Goal: Information Seeking & Learning: Check status

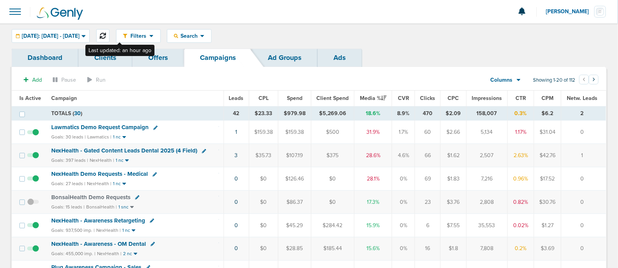
click at [106, 35] on icon at bounding box center [103, 36] width 6 height 6
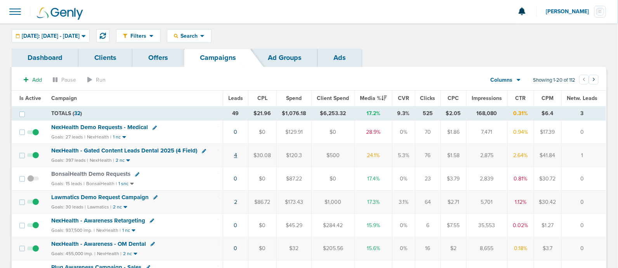
click at [237, 153] on link "4" at bounding box center [235, 155] width 3 height 7
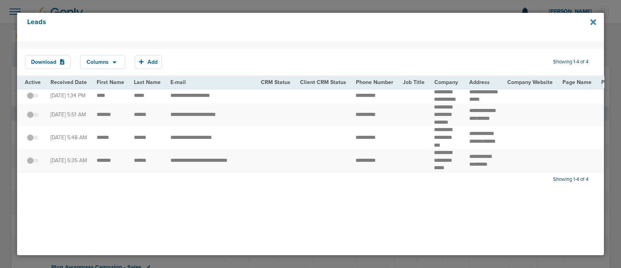
click at [592, 23] on icon at bounding box center [594, 22] width 6 height 6
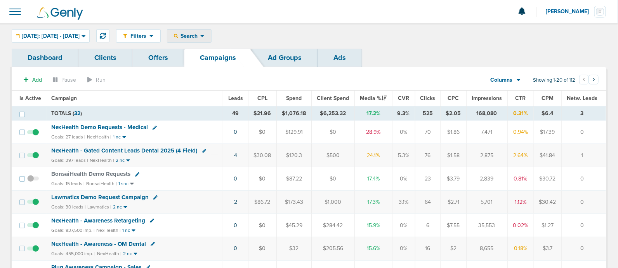
click at [200, 38] on span "Search" at bounding box center [189, 36] width 22 height 7
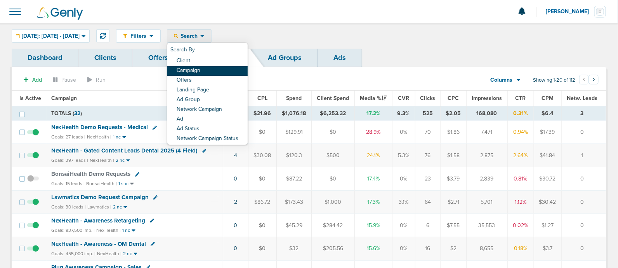
click at [214, 69] on link "Campaign" at bounding box center [207, 71] width 80 height 10
select select "cmpName"
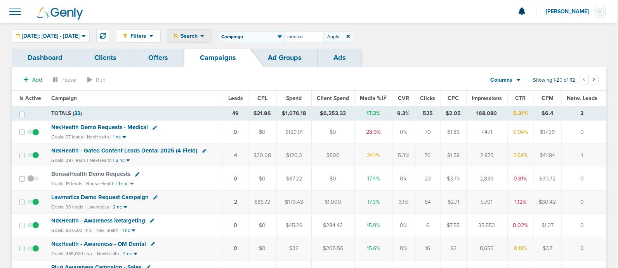
type input "medical"
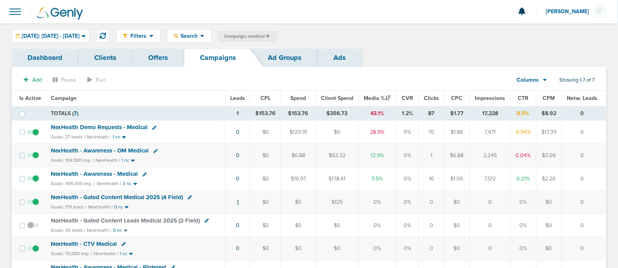
click at [239, 201] on link "1" at bounding box center [238, 201] width 2 height 7
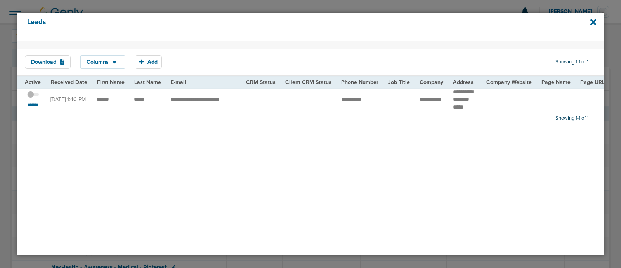
click at [34, 106] on small "*******" at bounding box center [33, 105] width 16 height 6
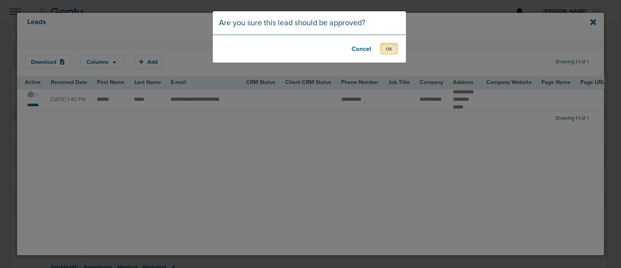
click at [396, 45] on button "OK" at bounding box center [389, 49] width 18 height 12
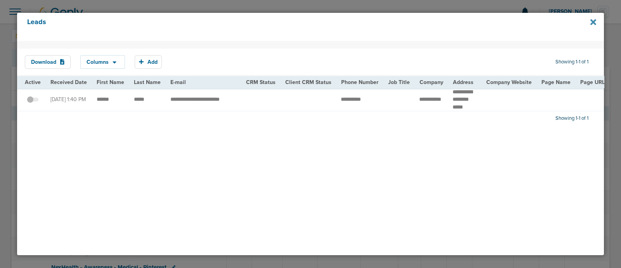
click at [596, 21] on icon at bounding box center [594, 22] width 6 height 9
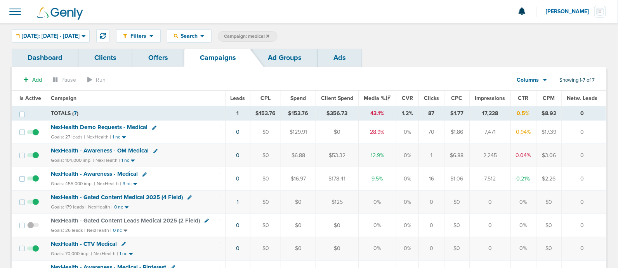
click at [270, 34] on icon at bounding box center [267, 35] width 3 height 3
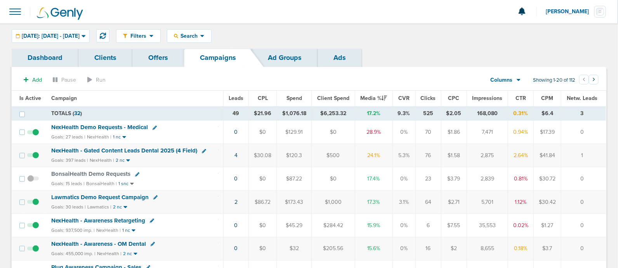
click at [402, 35] on div "Filters Active Only Settings Status Active Inactive Objectives MQL SQL Traffic …" at bounding box center [361, 36] width 490 height 14
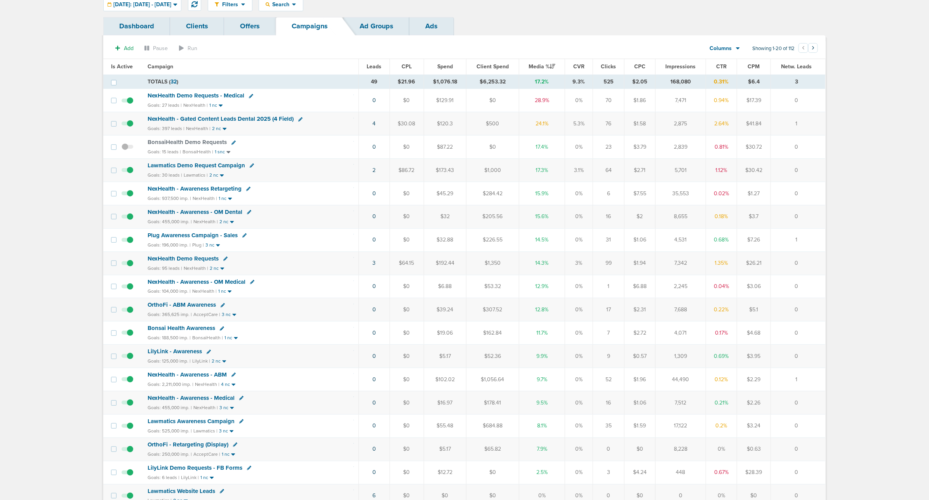
scroll to position [31, 0]
click at [303, 1] on div "Search" at bounding box center [281, 4] width 44 height 13
click at [300, 38] on link "Campaign" at bounding box center [299, 40] width 80 height 10
select select "cmpName"
type input "medical"
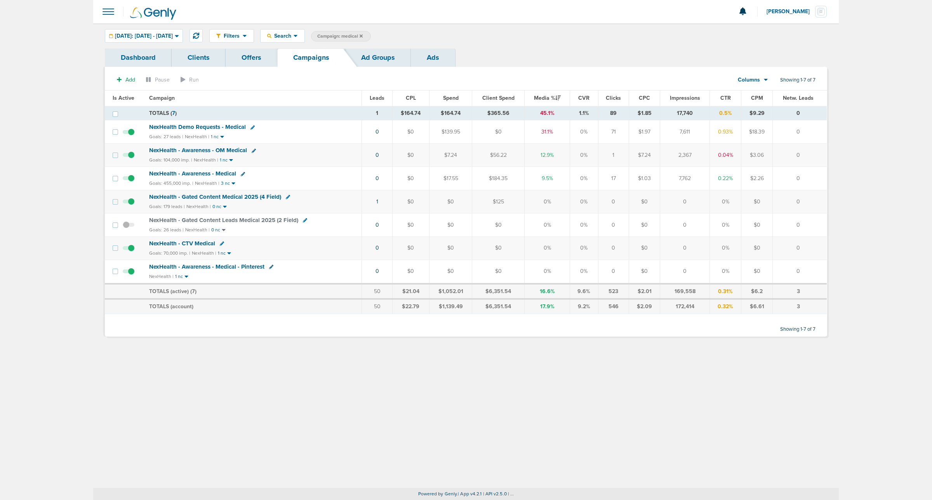
click at [237, 197] on span "NexHealth - Gated Content Medical 2025 (4 Field)" at bounding box center [215, 196] width 132 height 7
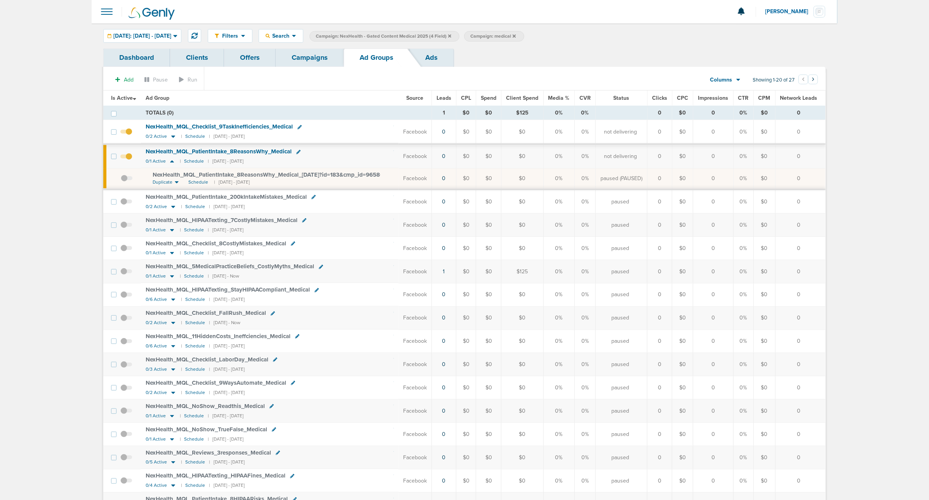
click at [129, 136] on span at bounding box center [126, 136] width 12 height 0
click at [126, 134] on input "checkbox" at bounding box center [126, 134] width 0 height 0
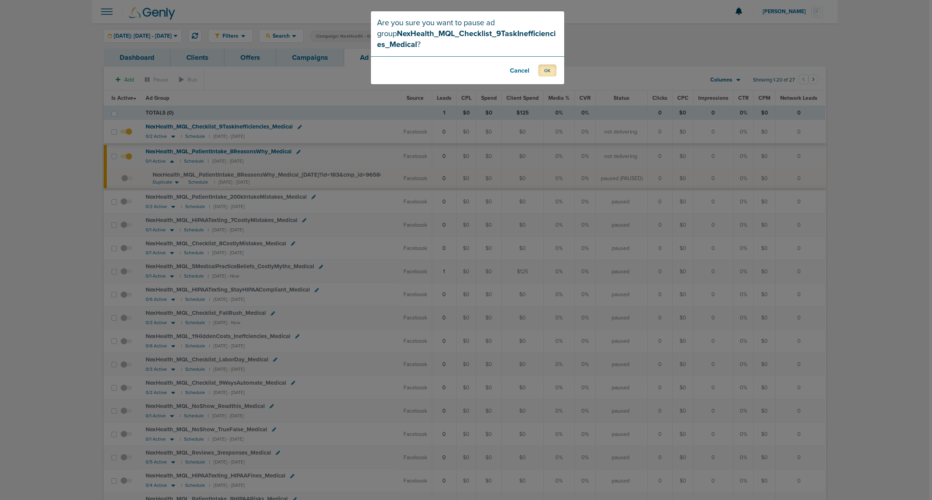
click at [541, 67] on button "OK" at bounding box center [547, 70] width 18 height 12
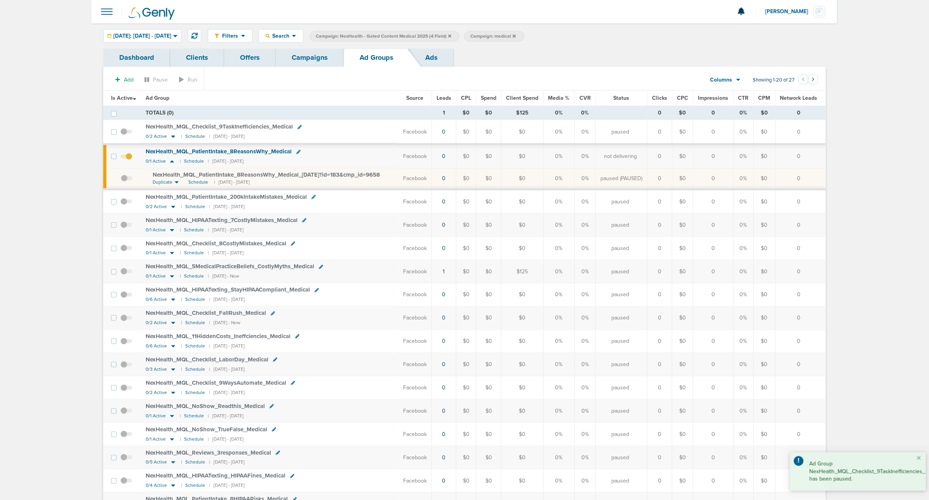
click at [130, 160] on span at bounding box center [126, 160] width 12 height 0
click at [126, 158] on input "checkbox" at bounding box center [126, 158] width 0 height 0
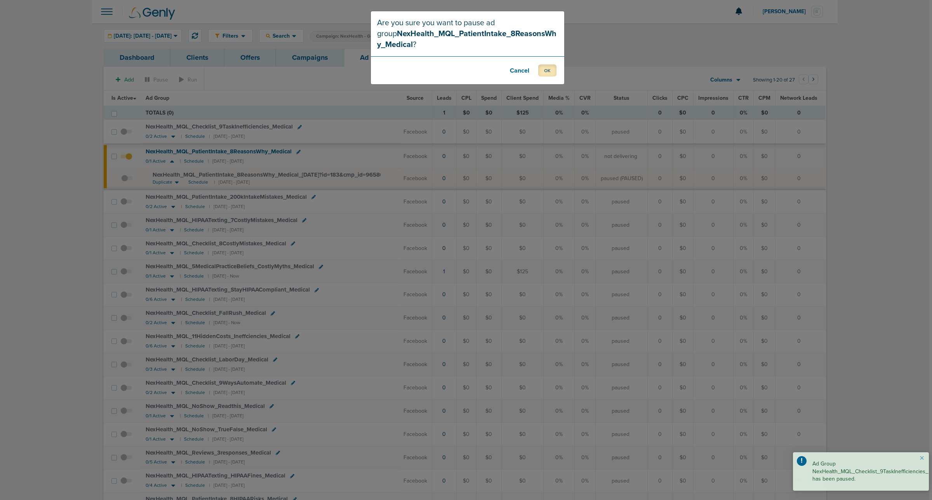
click at [550, 74] on button "OK" at bounding box center [547, 70] width 18 height 12
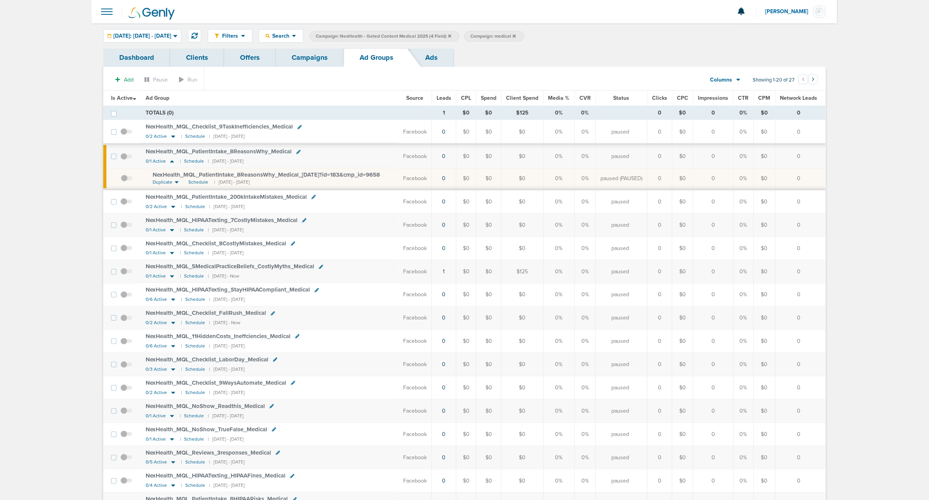
click at [294, 100] on th "Ad Group" at bounding box center [269, 98] width 257 height 16
click at [292, 33] on span "Search" at bounding box center [281, 36] width 22 height 7
click at [320, 107] on link "Network Campaign" at bounding box center [299, 110] width 80 height 10
select select "netCmpName"
type input "09.11"
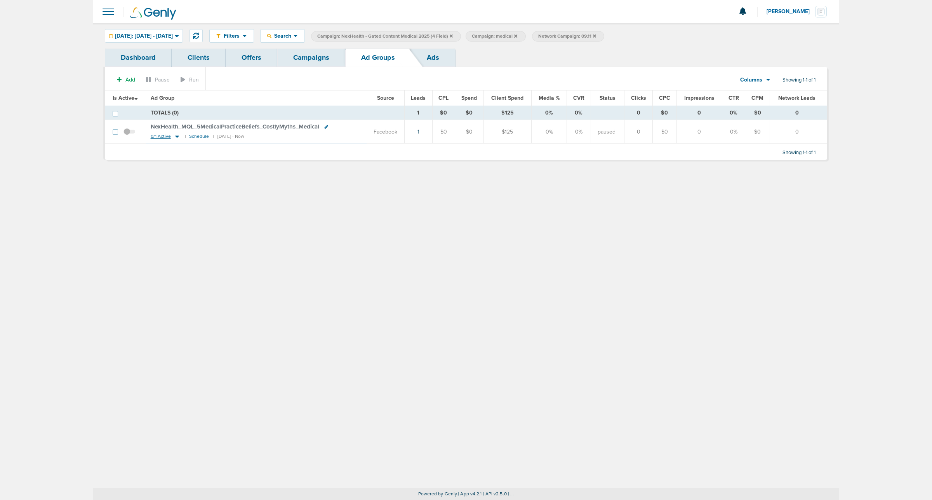
click at [177, 138] on icon at bounding box center [177, 137] width 4 height 2
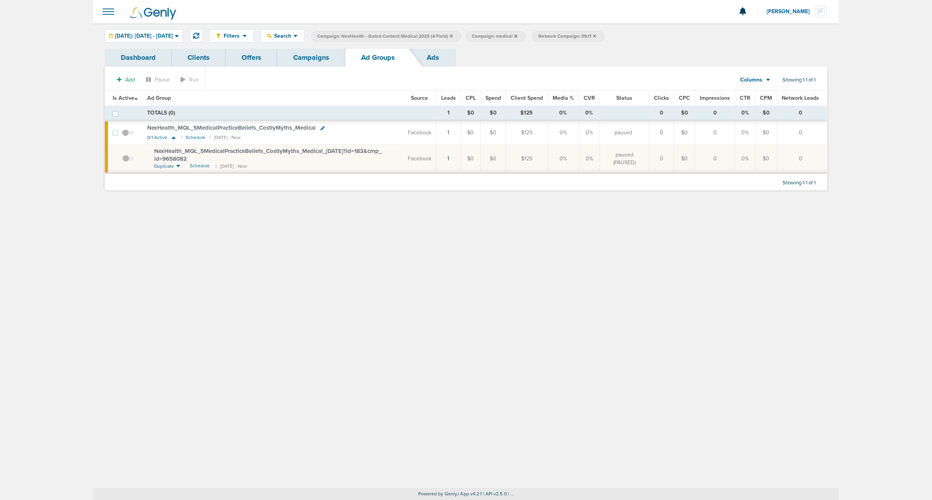
click at [125, 162] on span at bounding box center [128, 162] width 12 height 0
click at [122, 160] on input "checkbox" at bounding box center [122, 160] width 0 height 0
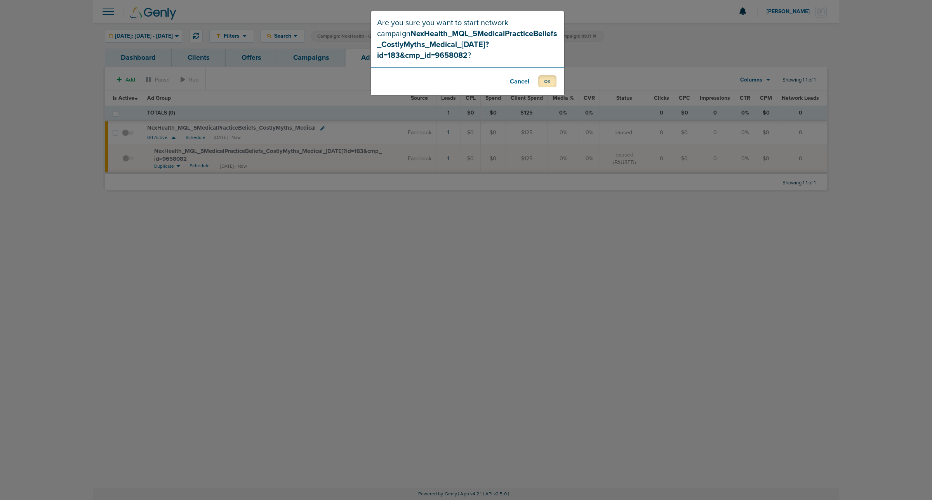
click at [546, 75] on button "OK" at bounding box center [547, 81] width 18 height 12
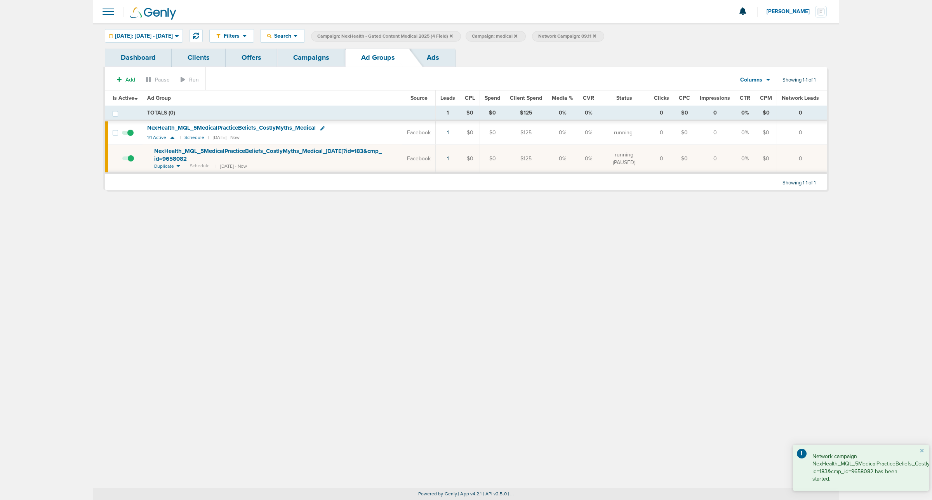
click at [449, 133] on link "1" at bounding box center [448, 132] width 2 height 7
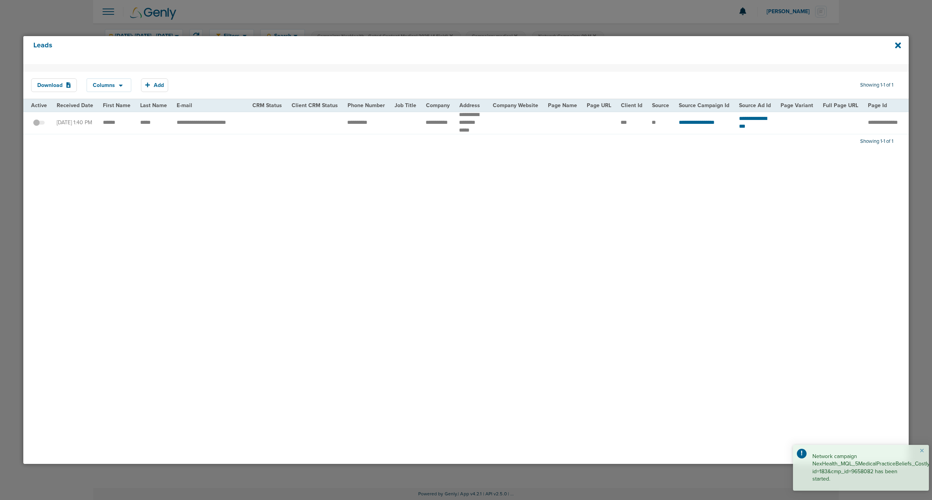
click at [41, 127] on span at bounding box center [39, 127] width 12 height 0
click at [39, 124] on input "checkbox" at bounding box center [39, 124] width 0 height 0
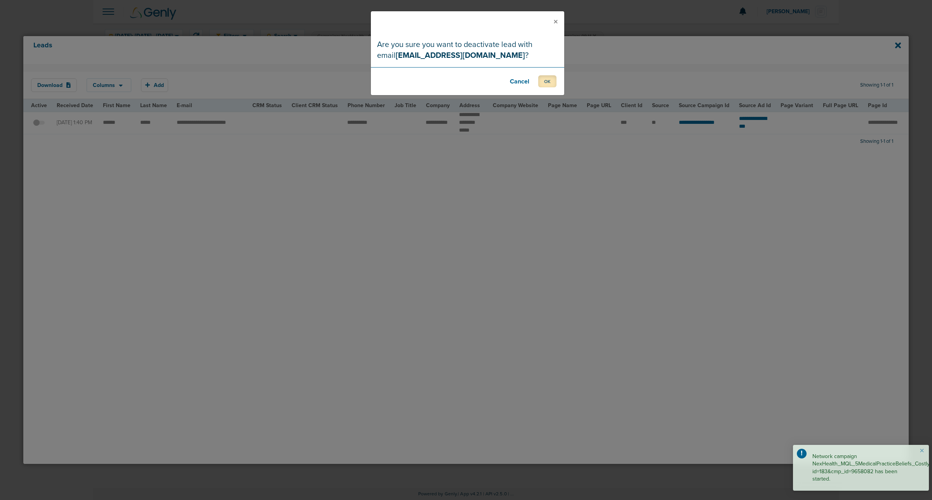
click at [548, 76] on button "OK" at bounding box center [547, 81] width 18 height 12
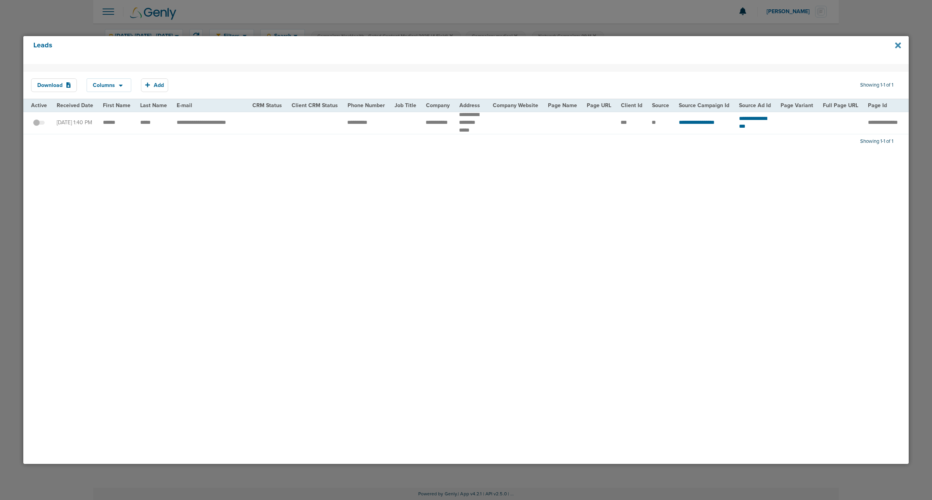
click at [618, 43] on icon at bounding box center [898, 45] width 6 height 9
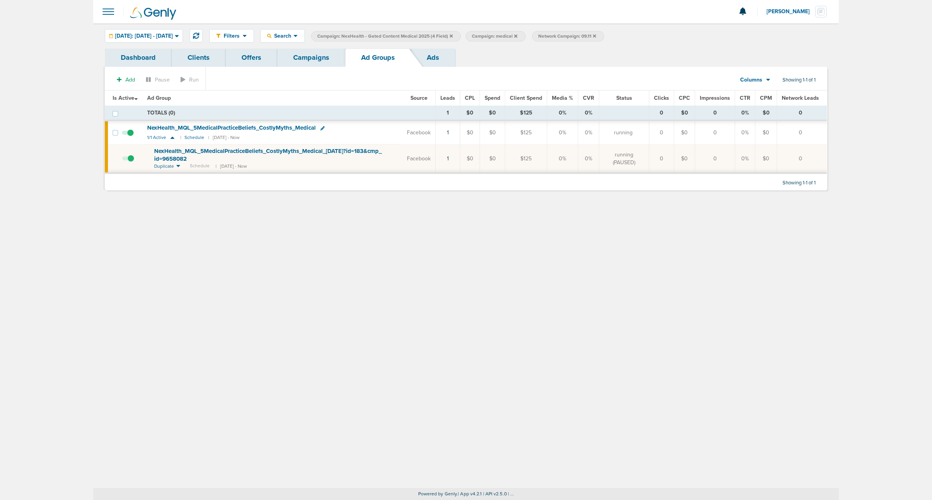
click at [108, 12] on span at bounding box center [108, 11] width 17 height 17
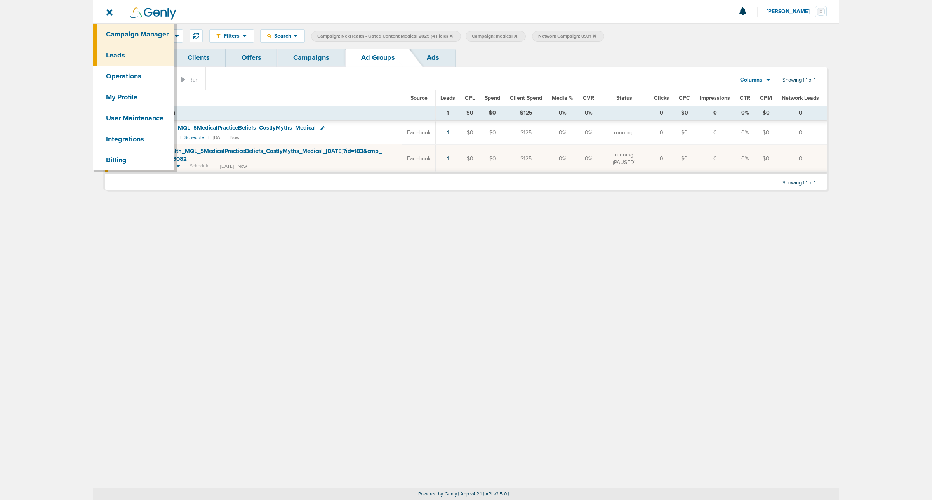
click at [111, 56] on link "Leads" at bounding box center [133, 55] width 81 height 21
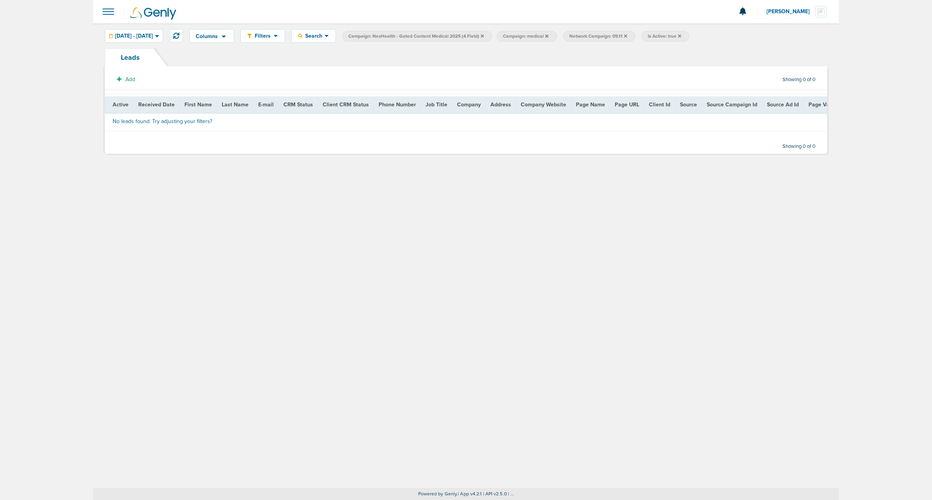
click at [484, 35] on icon at bounding box center [482, 35] width 3 height 3
click at [472, 35] on icon at bounding box center [470, 35] width 3 height 3
click at [448, 36] on icon at bounding box center [446, 36] width 3 height 5
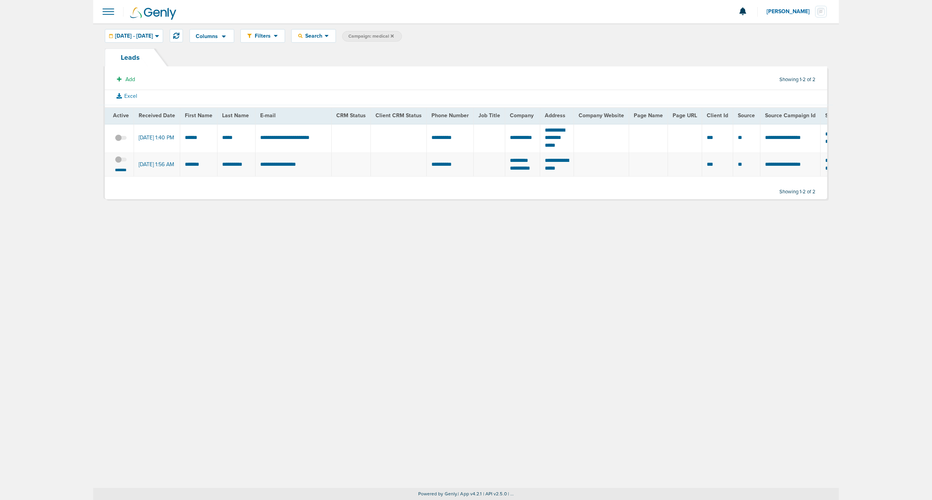
click at [394, 35] on icon at bounding box center [392, 35] width 3 height 3
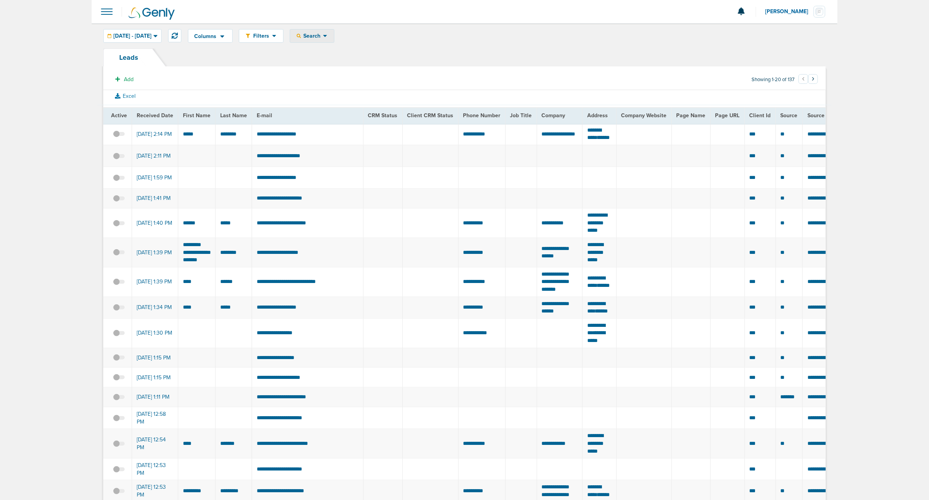
click at [323, 33] on span "Search" at bounding box center [312, 36] width 22 height 7
drag, startPoint x: 370, startPoint y: 162, endPoint x: 354, endPoint y: 161, distance: 15.6
click at [354, 161] on link "Fields" at bounding box center [330, 162] width 80 height 10
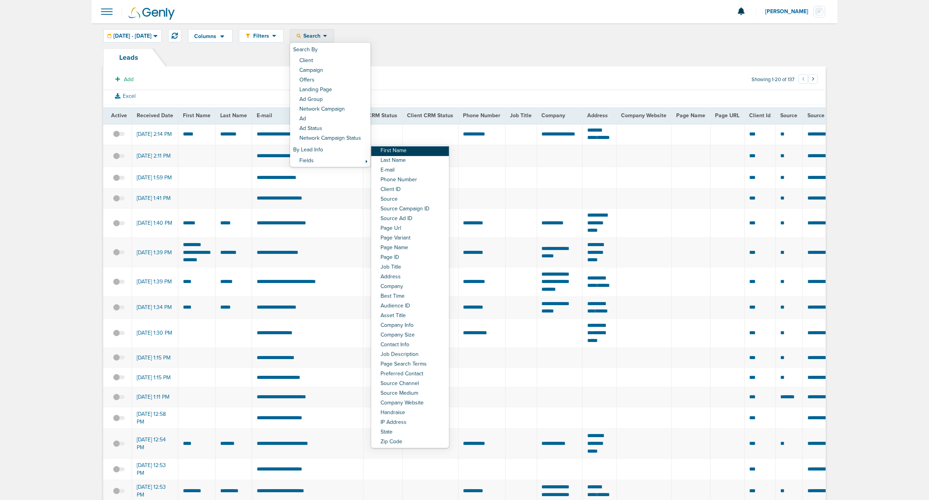
click at [414, 151] on link "First Name" at bounding box center [410, 151] width 78 height 10
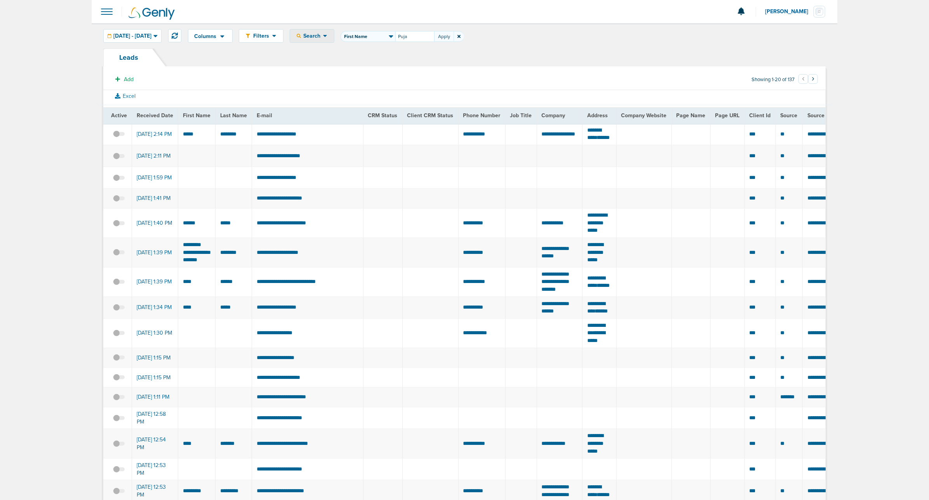
type input "Puja"
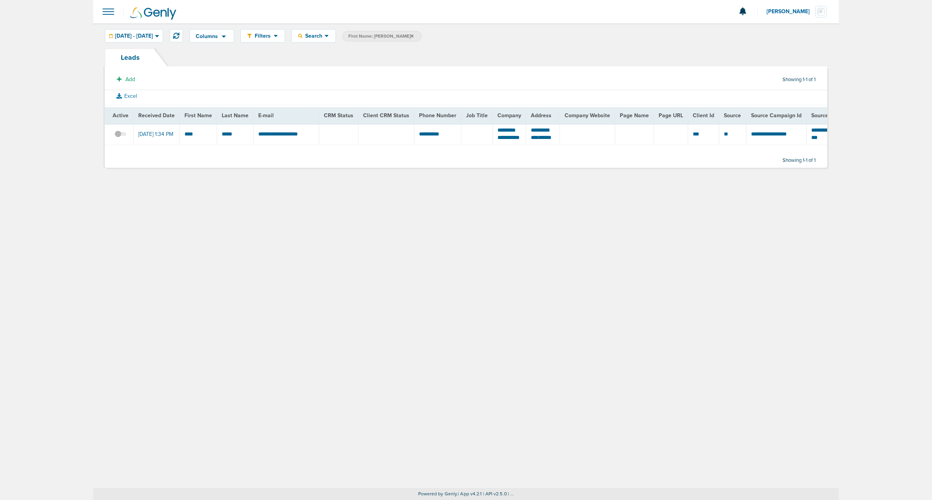
drag, startPoint x: 377, startPoint y: 148, endPoint x: 408, endPoint y: 142, distance: 31.3
click at [408, 142] on td at bounding box center [386, 134] width 56 height 22
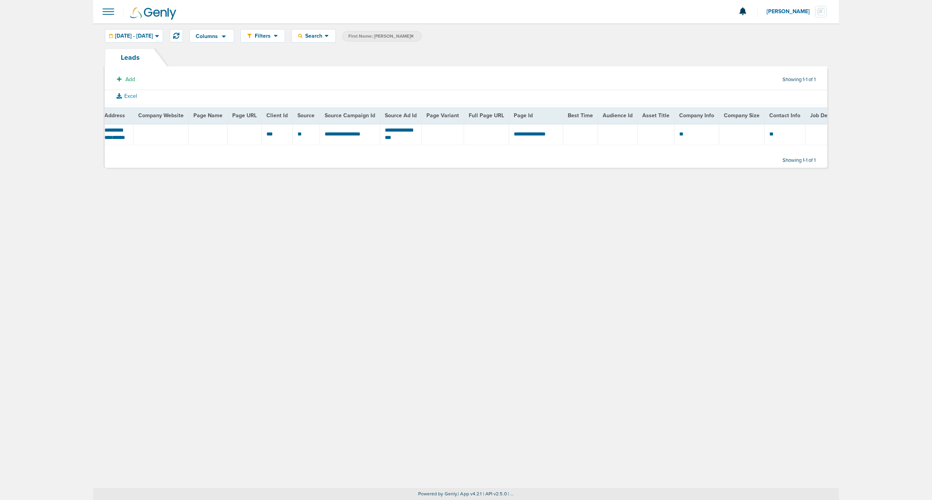
scroll to position [0, 428]
drag, startPoint x: 434, startPoint y: 179, endPoint x: 248, endPoint y: 164, distance: 187.0
click at [248, 164] on div "Leads Add Showing 1-1 of 1 Excel Active Received Date First Name Last Name E-ma…" at bounding box center [466, 112] width 734 height 127
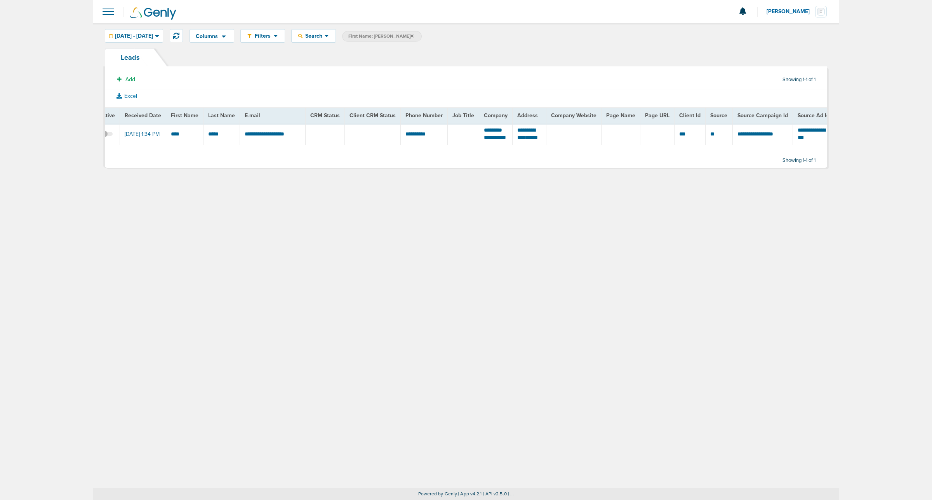
scroll to position [0, 0]
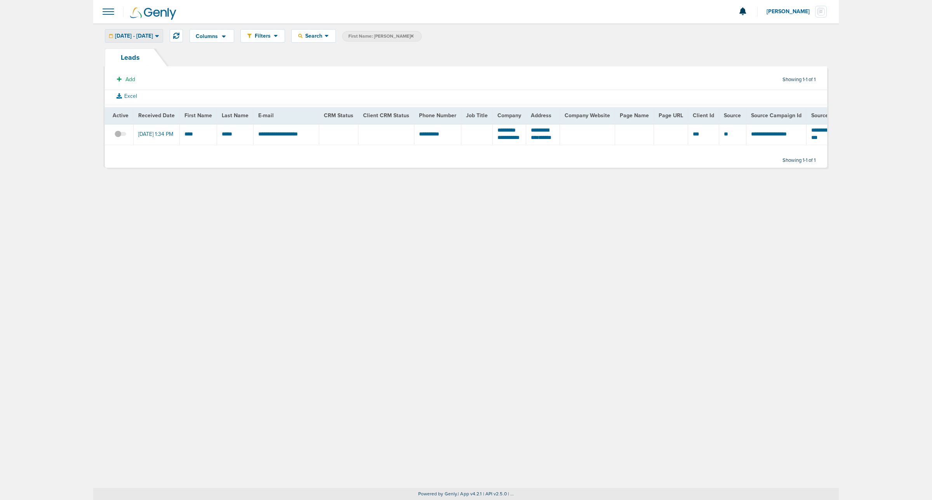
click at [153, 38] on span "[DATE] - [DATE]" at bounding box center [134, 35] width 38 height 5
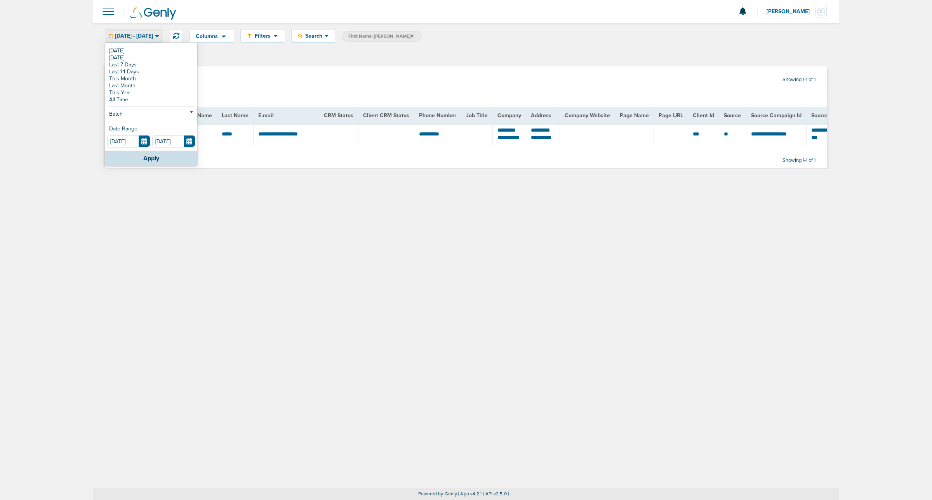
click at [106, 6] on span at bounding box center [108, 11] width 17 height 17
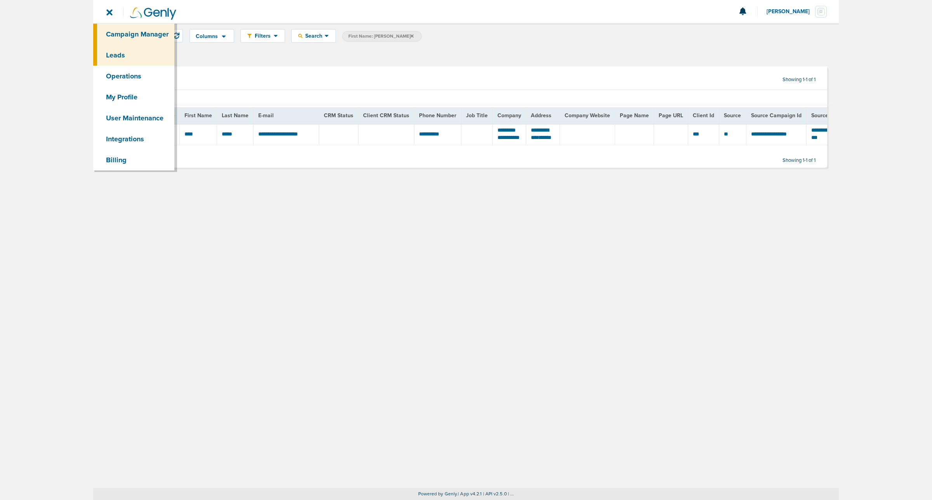
click at [130, 33] on link "Campaign Manager" at bounding box center [133, 34] width 81 height 21
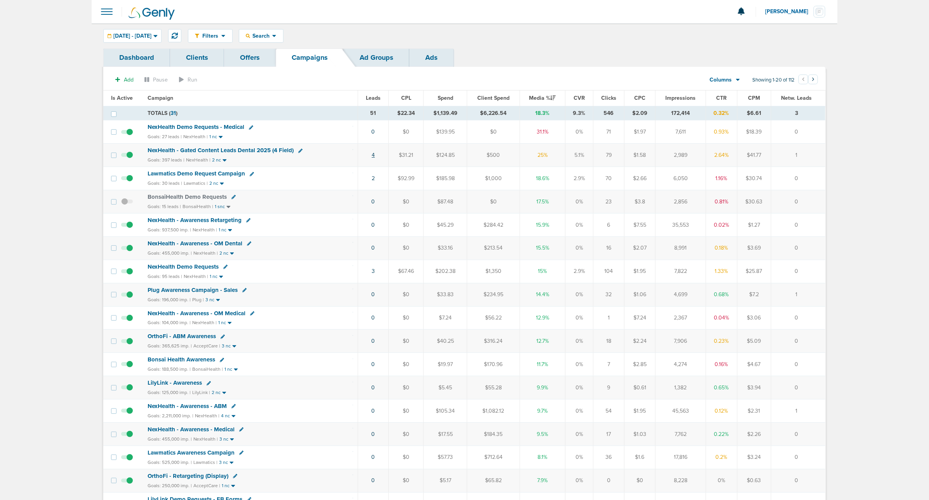
click at [373, 156] on link "4" at bounding box center [373, 155] width 3 height 7
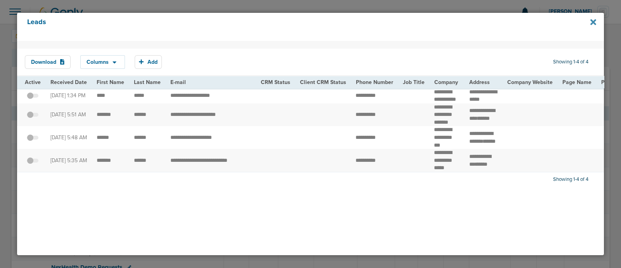
click at [591, 21] on icon at bounding box center [594, 22] width 6 height 9
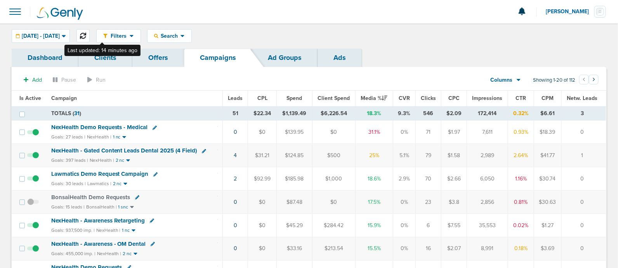
click at [86, 34] on icon at bounding box center [83, 36] width 6 height 6
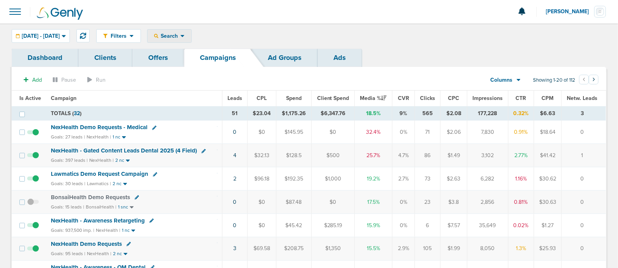
click at [181, 34] on span "Search" at bounding box center [169, 36] width 22 height 7
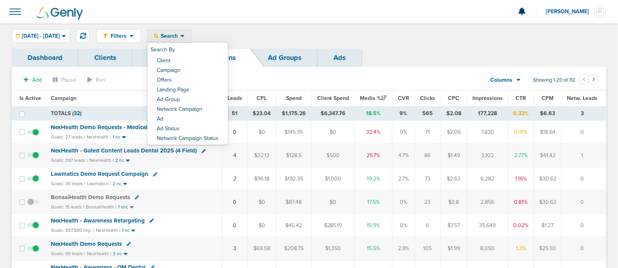
click at [18, 11] on span at bounding box center [15, 11] width 17 height 17
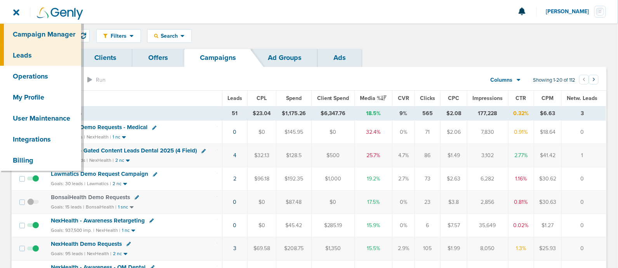
click at [36, 53] on link "Leads" at bounding box center [40, 55] width 81 height 21
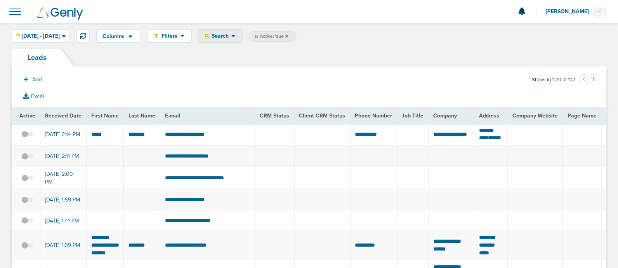
click at [231, 34] on span "Search" at bounding box center [220, 36] width 22 height 7
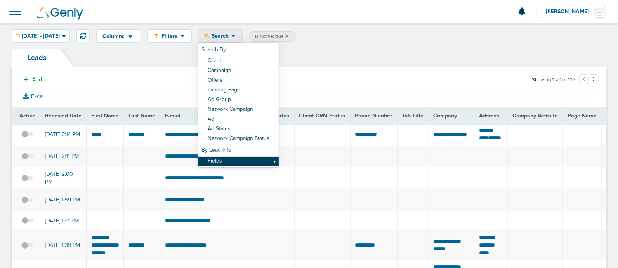
click at [257, 159] on link "Fields" at bounding box center [238, 162] width 80 height 10
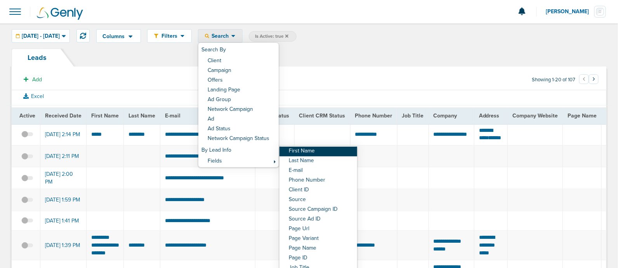
click at [312, 147] on link "First Name" at bounding box center [319, 151] width 78 height 10
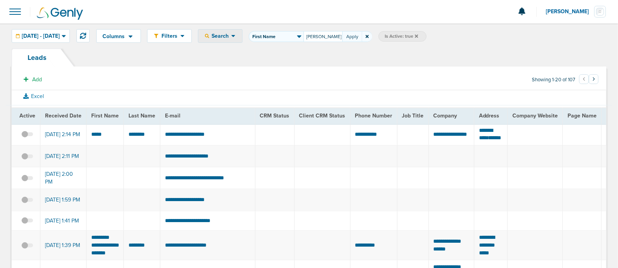
type input "[PERSON_NAME]"
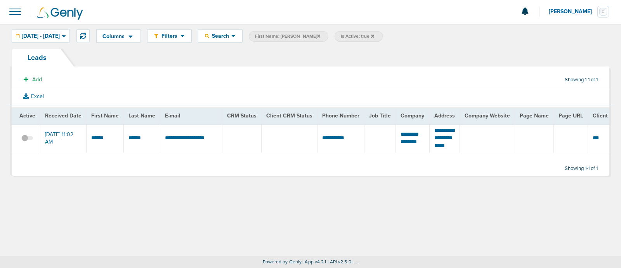
drag, startPoint x: 216, startPoint y: 165, endPoint x: 226, endPoint y: 167, distance: 10.3
click at [226, 167] on div "Add Showing 1-1 of 1 Excel Active Received Date First Name Last Name E-mail CRM…" at bounding box center [311, 123] width 598 height 103
click at [371, 34] on icon at bounding box center [372, 36] width 3 height 5
click at [317, 34] on icon at bounding box center [318, 36] width 3 height 5
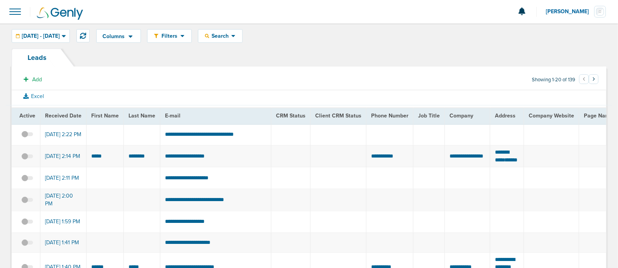
click at [18, 5] on span at bounding box center [15, 11] width 17 height 17
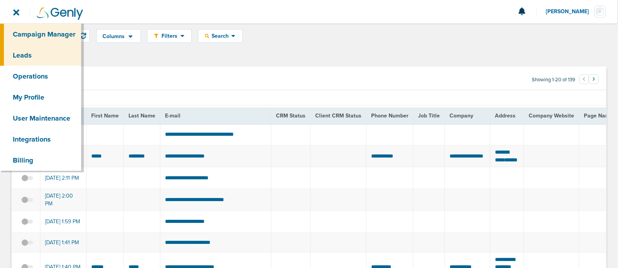
click at [45, 32] on link "Campaign Manager" at bounding box center [40, 34] width 81 height 21
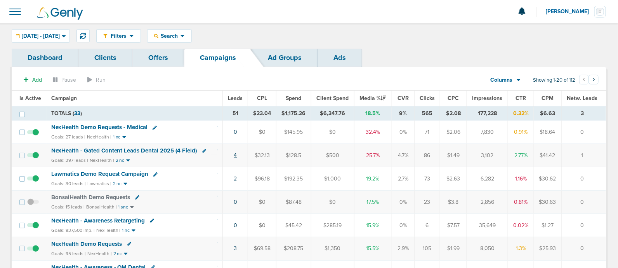
click at [235, 155] on link "4" at bounding box center [235, 155] width 3 height 7
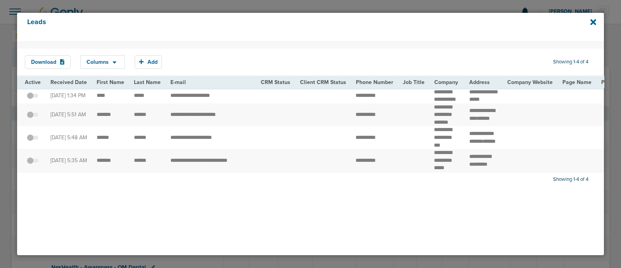
drag, startPoint x: 156, startPoint y: 175, endPoint x: 166, endPoint y: 174, distance: 10.5
click at [166, 174] on div "Download Columns Save selections Reset to defaults Is Active Received Date Firs…" at bounding box center [310, 148] width 587 height 214
click at [595, 22] on icon at bounding box center [594, 22] width 6 height 6
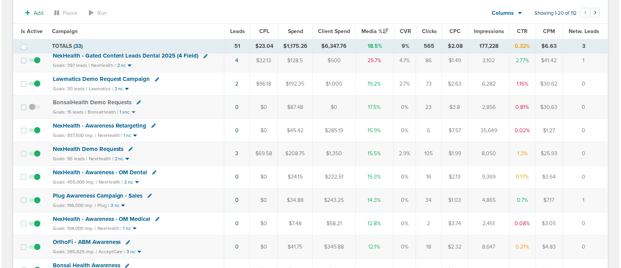
scroll to position [146, 0]
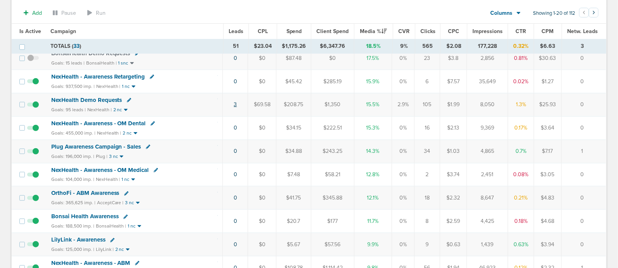
click at [237, 101] on link "3" at bounding box center [235, 104] width 3 height 7
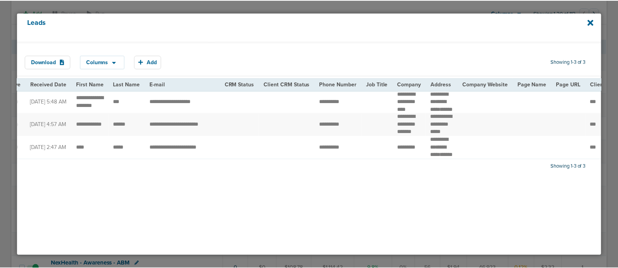
scroll to position [0, 0]
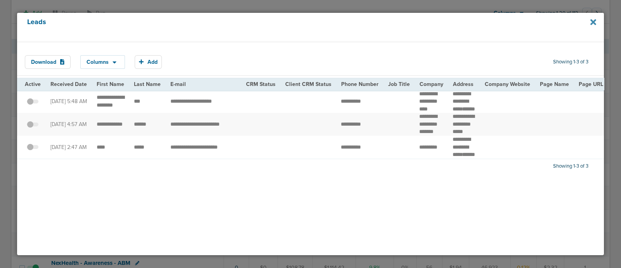
click at [594, 21] on icon at bounding box center [594, 22] width 6 height 6
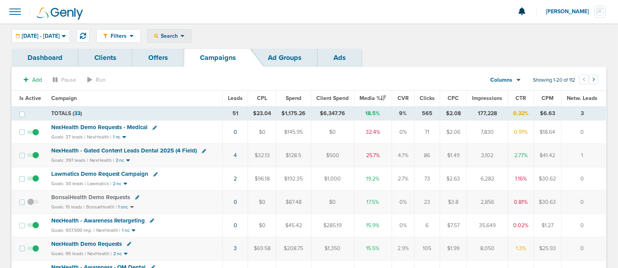
click at [181, 33] on span "Search" at bounding box center [169, 36] width 22 height 7
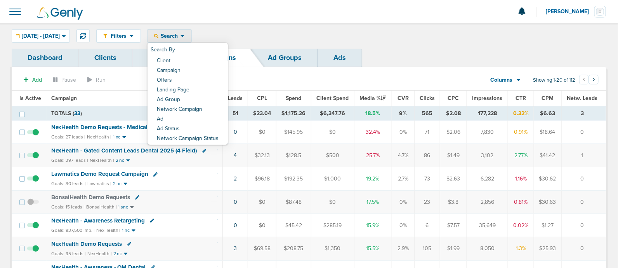
click at [16, 11] on span at bounding box center [15, 11] width 17 height 17
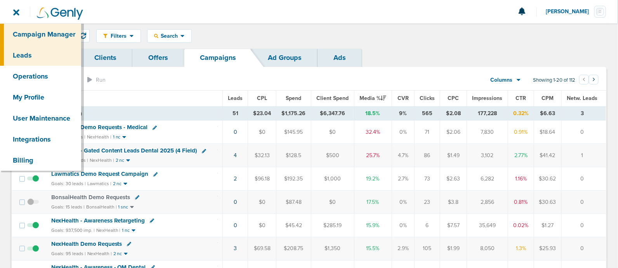
click at [39, 50] on link "Leads" at bounding box center [40, 55] width 81 height 21
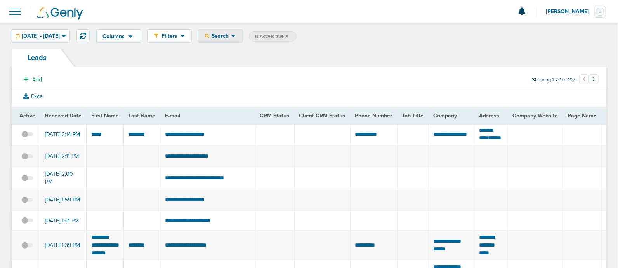
click at [242, 34] on div "Search" at bounding box center [220, 36] width 44 height 13
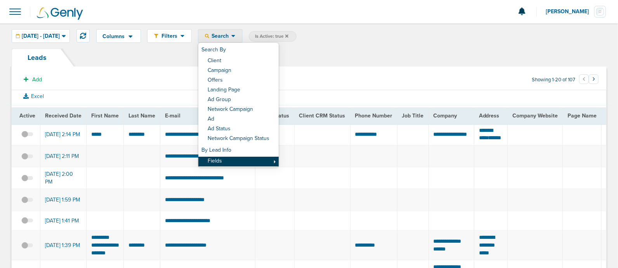
click at [279, 160] on link "Fields" at bounding box center [238, 162] width 80 height 10
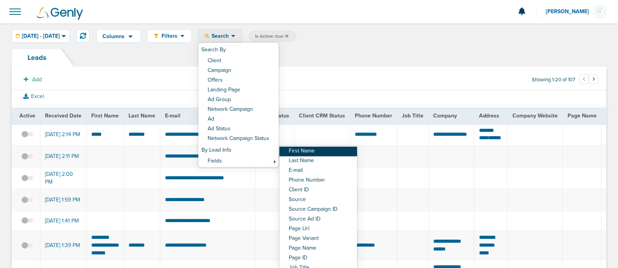
click at [335, 155] on link "First Name" at bounding box center [319, 151] width 78 height 10
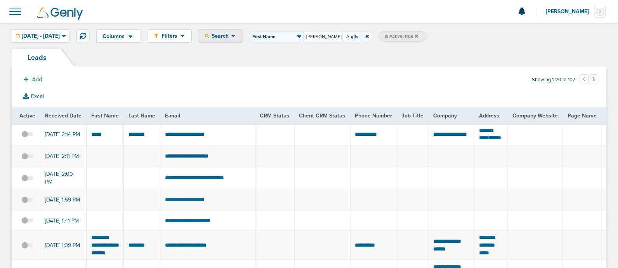
type input "[PERSON_NAME]"
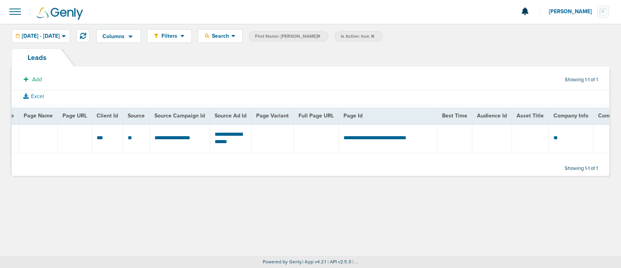
scroll to position [0, 497]
click at [393, 139] on td "**********" at bounding box center [387, 137] width 99 height 29
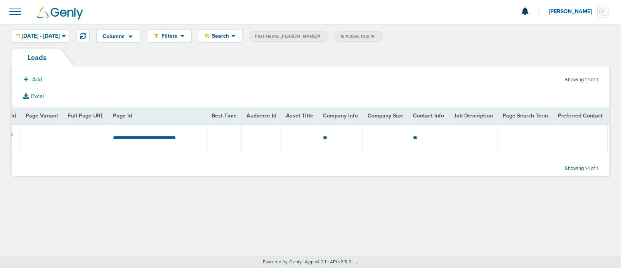
scroll to position [0, 808]
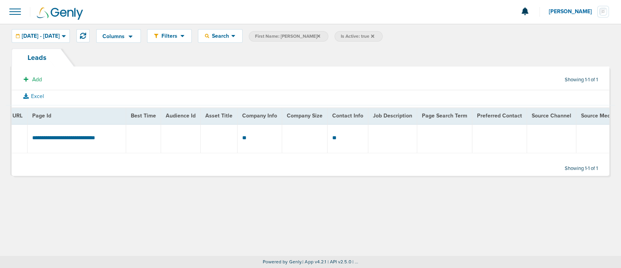
drag, startPoint x: 581, startPoint y: 153, endPoint x: 617, endPoint y: 152, distance: 36.9
click at [617, 152] on div "Leads Add Showing 1-1 of 1 Excel Active Received Date First Name Last Name E-ma…" at bounding box center [310, 116] width 621 height 135
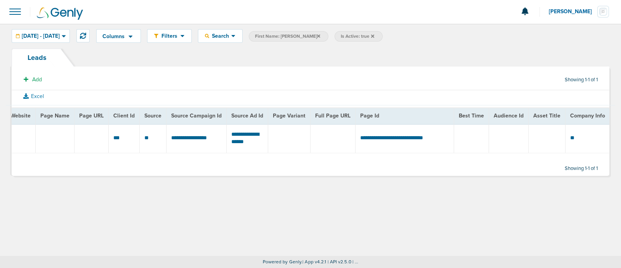
scroll to position [0, 433]
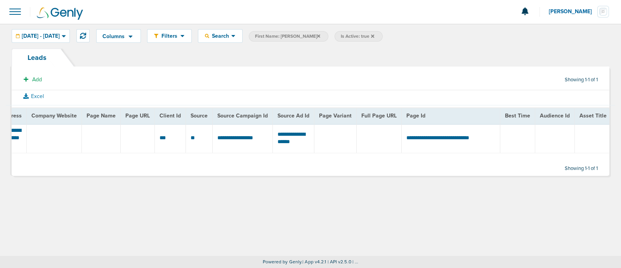
drag, startPoint x: 342, startPoint y: 150, endPoint x: 333, endPoint y: 151, distance: 8.9
click at [337, 150] on td at bounding box center [335, 137] width 42 height 29
drag, startPoint x: 291, startPoint y: 163, endPoint x: 249, endPoint y: 164, distance: 42.7
click at [249, 164] on div "Add Showing 1-1 of 1 Excel Active Received Date First Name Last Name E-mail CRM…" at bounding box center [311, 123] width 598 height 103
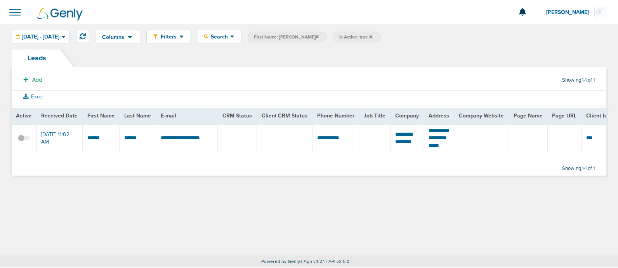
scroll to position [0, 0]
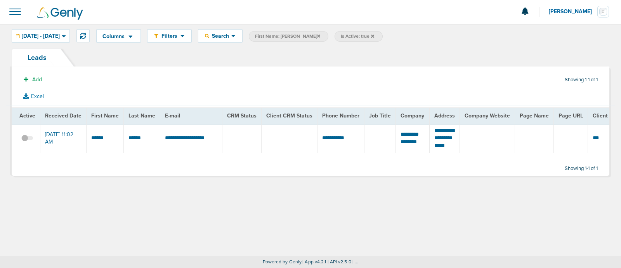
click at [127, 62] on div "Leads" at bounding box center [311, 58] width 598 height 18
drag, startPoint x: 161, startPoint y: 142, endPoint x: 219, endPoint y: 139, distance: 57.5
click at [219, 139] on td "**********" at bounding box center [191, 137] width 62 height 29
click at [272, 72] on section "Add Showing 1-1 of 1" at bounding box center [311, 81] width 598 height 18
click at [371, 34] on icon at bounding box center [372, 36] width 3 height 5
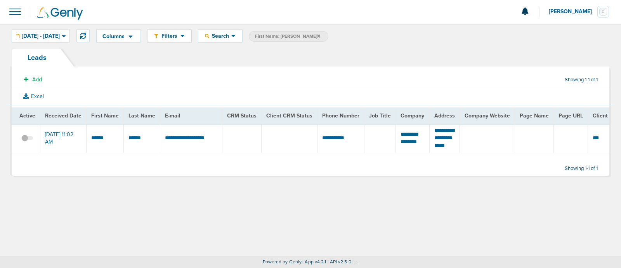
click at [317, 36] on icon at bounding box center [318, 35] width 3 height 3
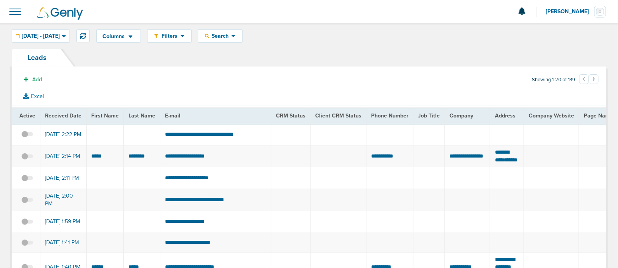
click at [22, 4] on span at bounding box center [15, 11] width 17 height 17
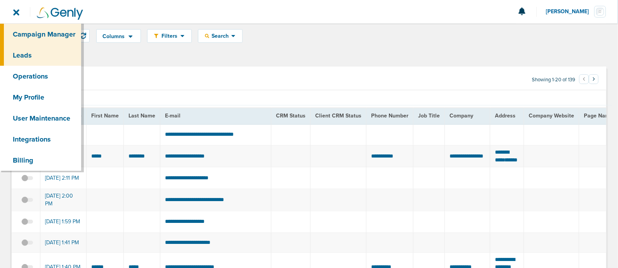
click at [54, 33] on link "Campaign Manager" at bounding box center [40, 34] width 81 height 21
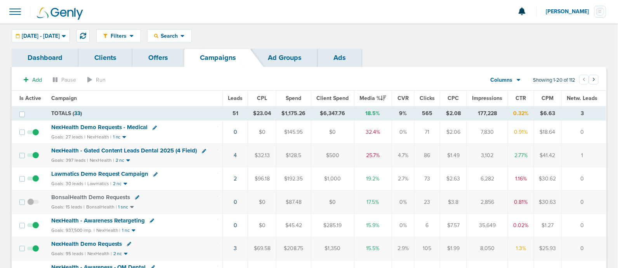
click at [235, 96] on span "Leads" at bounding box center [235, 98] width 15 height 7
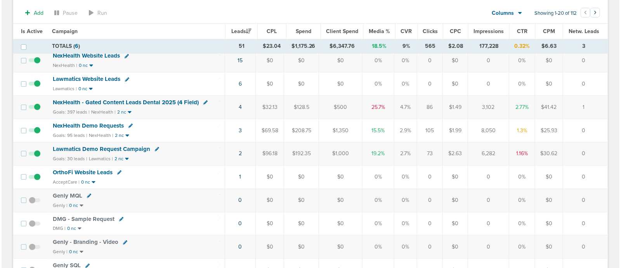
scroll to position [97, 0]
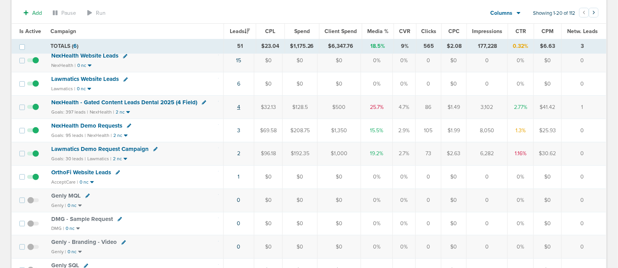
click at [239, 106] on link "4" at bounding box center [238, 107] width 3 height 7
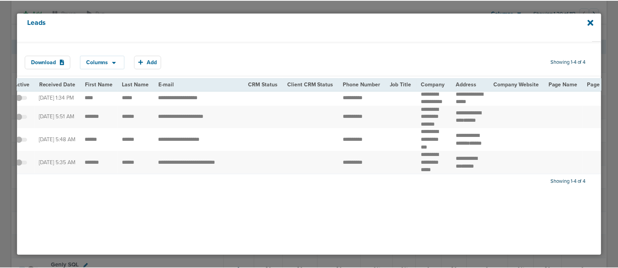
scroll to position [0, 0]
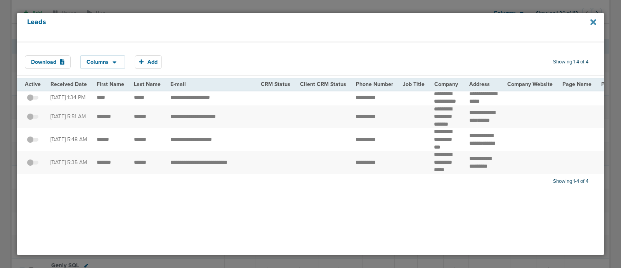
click at [592, 21] on icon at bounding box center [594, 22] width 6 height 6
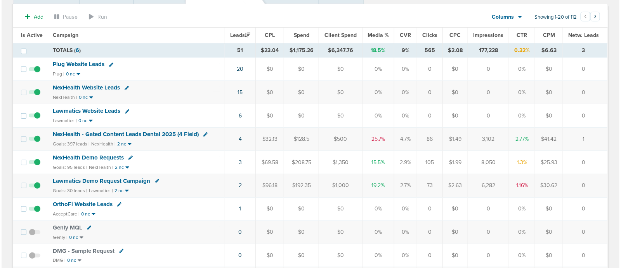
scroll to position [48, 0]
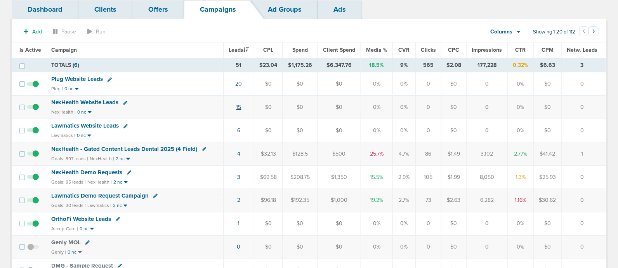
click at [241, 104] on link "15" at bounding box center [239, 107] width 5 height 7
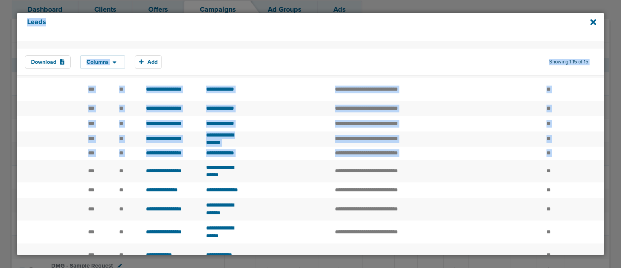
scroll to position [0, 306]
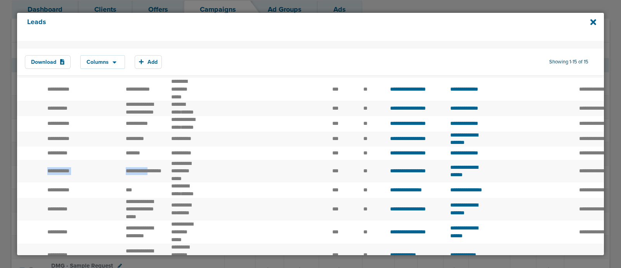
drag, startPoint x: 253, startPoint y: 197, endPoint x: 136, endPoint y: 196, distance: 117.3
click at [136, 183] on tr "**********" at bounding box center [519, 171] width 1616 height 23
click at [221, 78] on td at bounding box center [227, 66] width 55 height 23
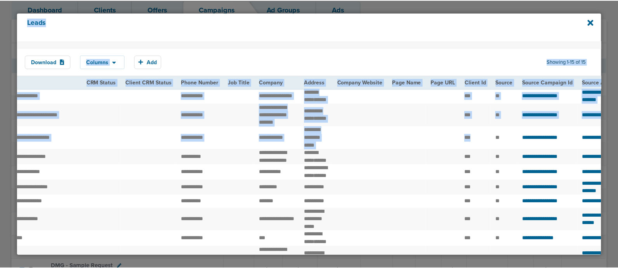
scroll to position [0, 0]
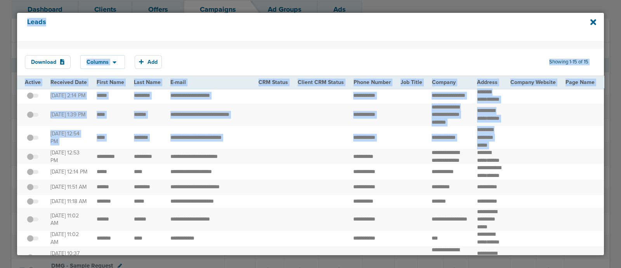
drag, startPoint x: 194, startPoint y: 127, endPoint x: 0, endPoint y: 107, distance: 195.1
click at [0, 107] on div "Leads Download Columns Save selections Reset to defaults Is Active Received Dat…" at bounding box center [310, 134] width 621 height 268
click at [289, 86] on th "CRM Status" at bounding box center [273, 82] width 39 height 12
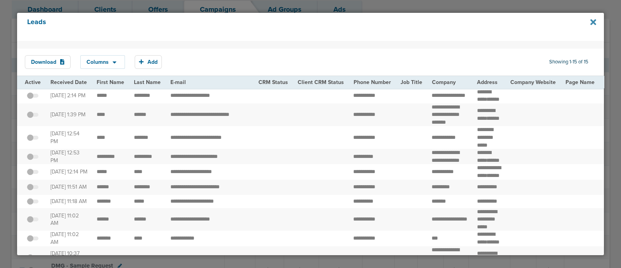
click at [592, 24] on icon at bounding box center [594, 22] width 6 height 6
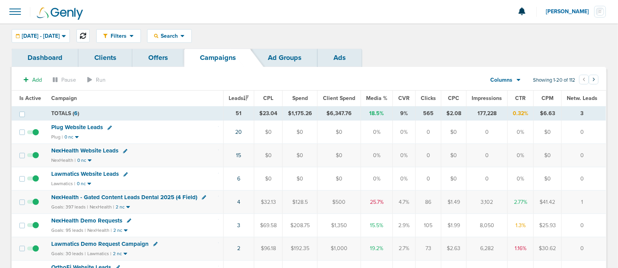
click at [100, 30] on body "Notifications You have no unread notifications [PERSON_NAME] Profile Sign Out C…" at bounding box center [309, 134] width 618 height 268
click at [90, 36] on button at bounding box center [83, 35] width 13 height 13
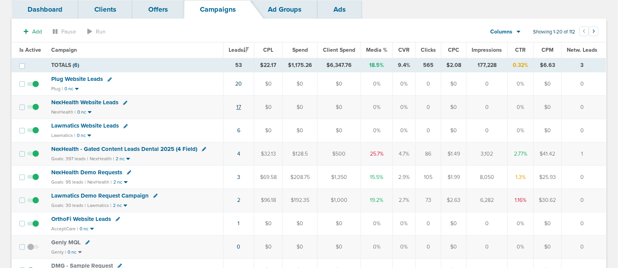
click at [239, 104] on link "17" at bounding box center [239, 107] width 5 height 7
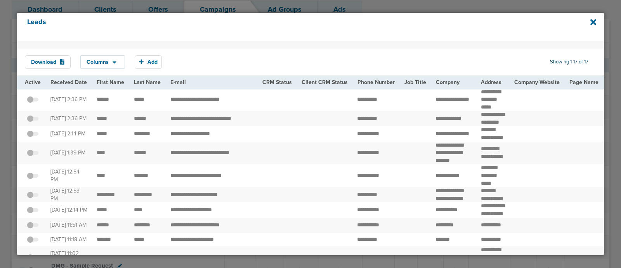
click at [36, 103] on span at bounding box center [33, 103] width 12 height 0
click at [33, 101] on input "checkbox" at bounding box center [33, 101] width 0 height 0
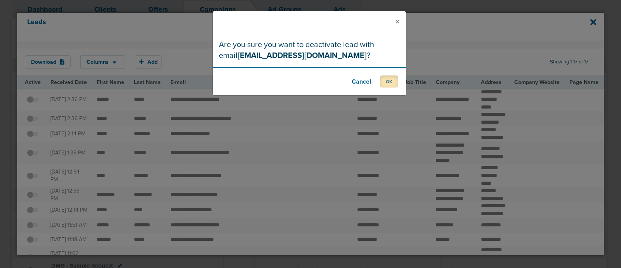
click at [385, 79] on button "OK" at bounding box center [389, 81] width 18 height 12
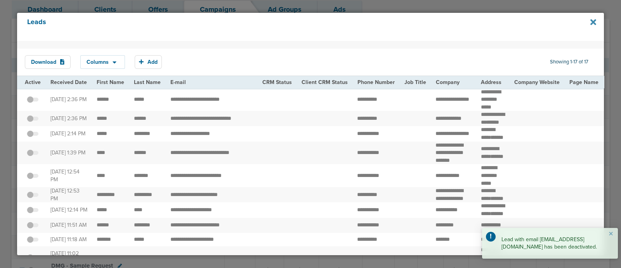
click at [594, 24] on icon at bounding box center [594, 22] width 6 height 9
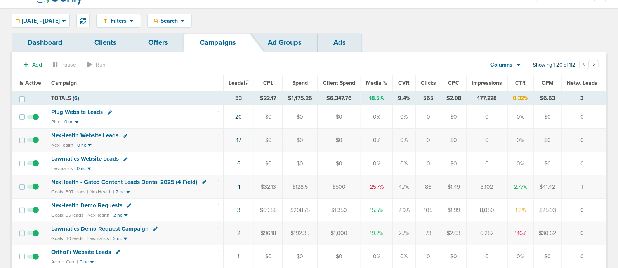
scroll to position [0, 0]
